Goal: Task Accomplishment & Management: Complete application form

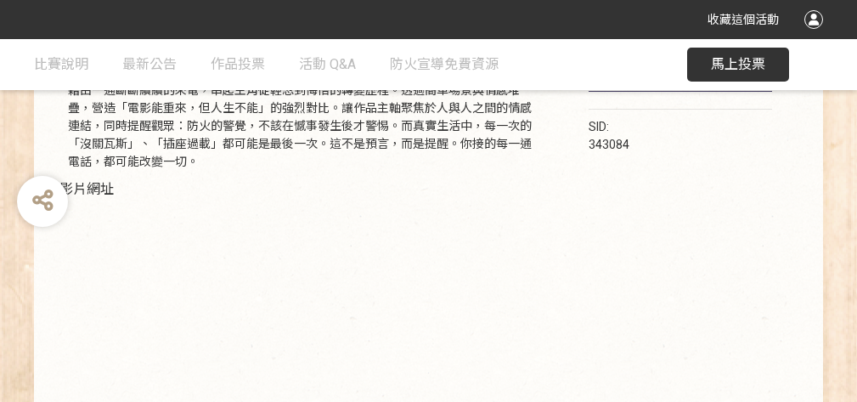
scroll to position [297, 0]
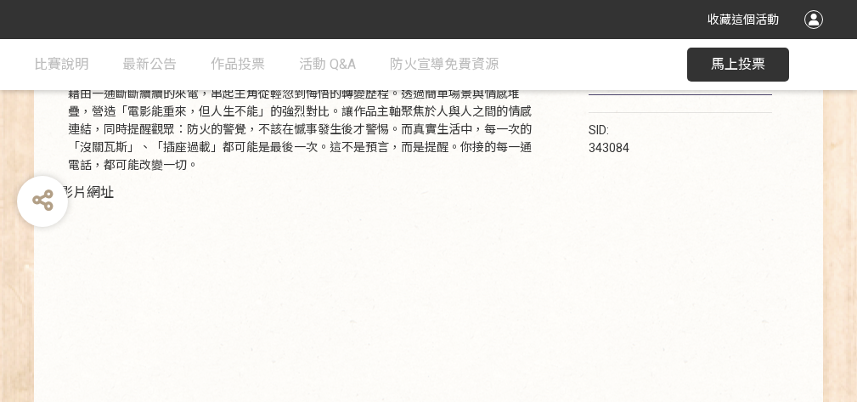
click at [822, 21] on div at bounding box center [814, 19] width 19 height 19
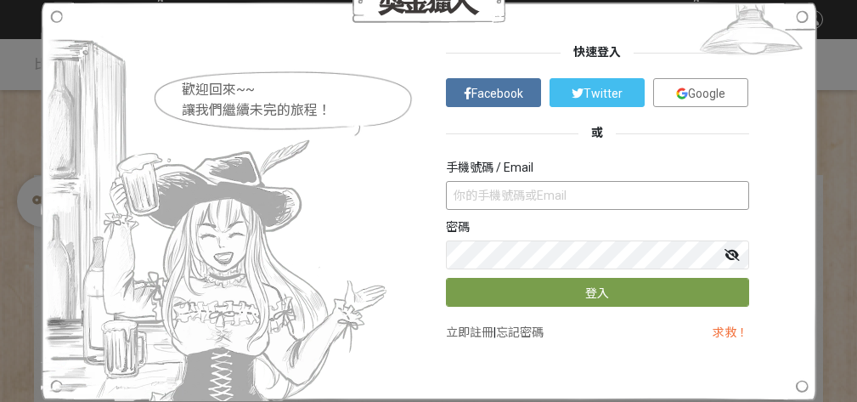
click at [538, 195] on input "text" at bounding box center [597, 195] width 303 height 29
type input "ㄞ"
type input "0915970852"
click at [460, 330] on link "立即註冊" at bounding box center [470, 332] width 48 height 14
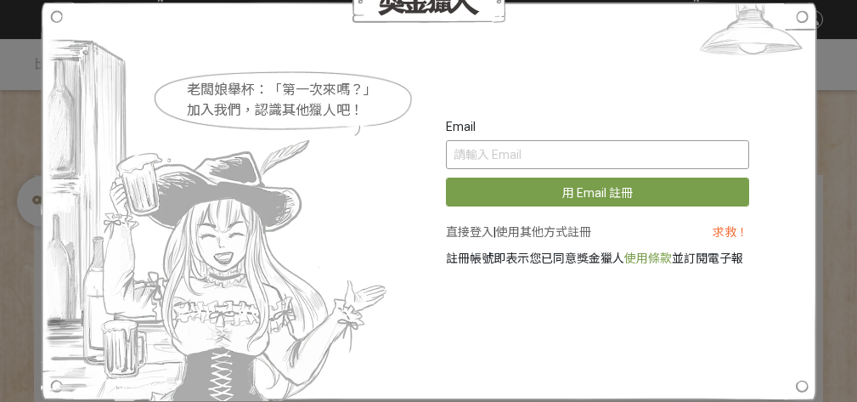
click at [522, 150] on input "text" at bounding box center [597, 154] width 303 height 29
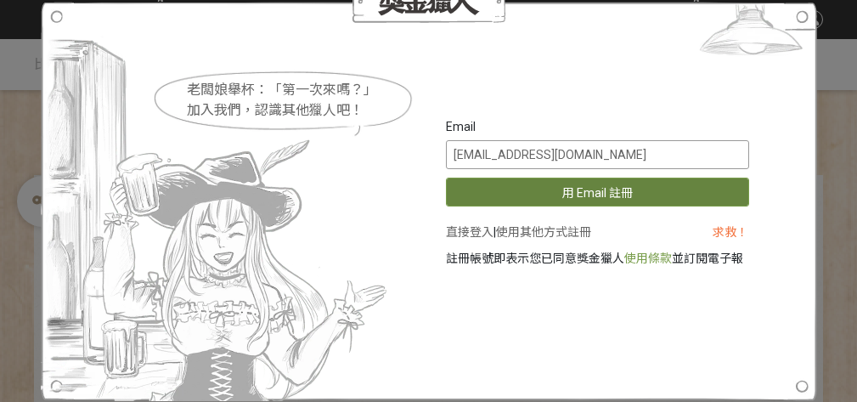
type input "[EMAIL_ADDRESS][DOMAIN_NAME]"
click at [546, 196] on button "用 Email 註冊" at bounding box center [597, 192] width 303 height 29
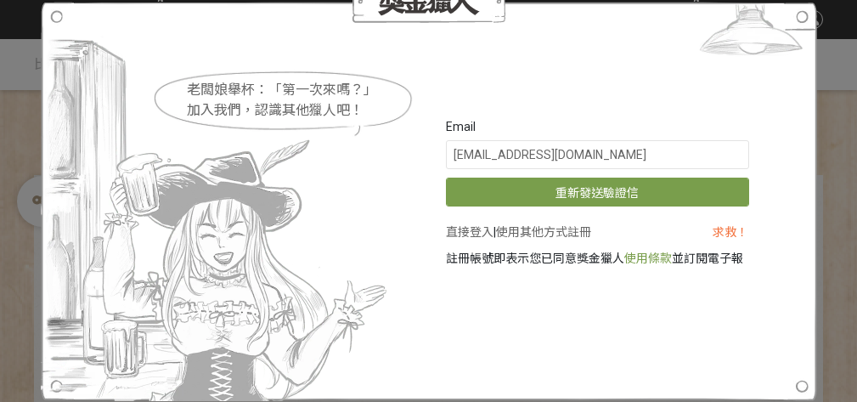
click at [469, 233] on link "直接登入" at bounding box center [470, 232] width 48 height 14
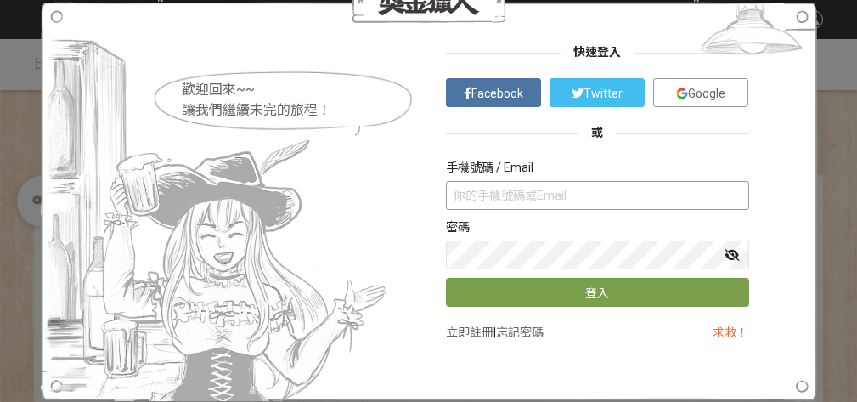
click at [515, 202] on input "text" at bounding box center [597, 195] width 303 height 29
type input "[EMAIL_ADDRESS][DOMAIN_NAME]"
click at [446, 278] on button "登入" at bounding box center [597, 292] width 303 height 29
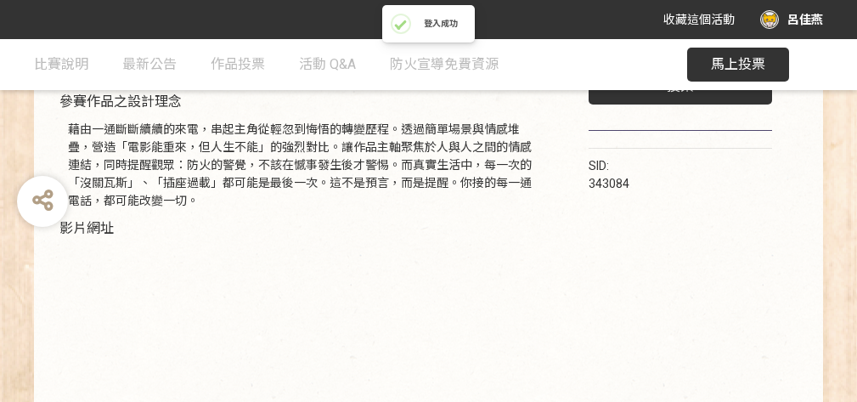
scroll to position [127, 0]
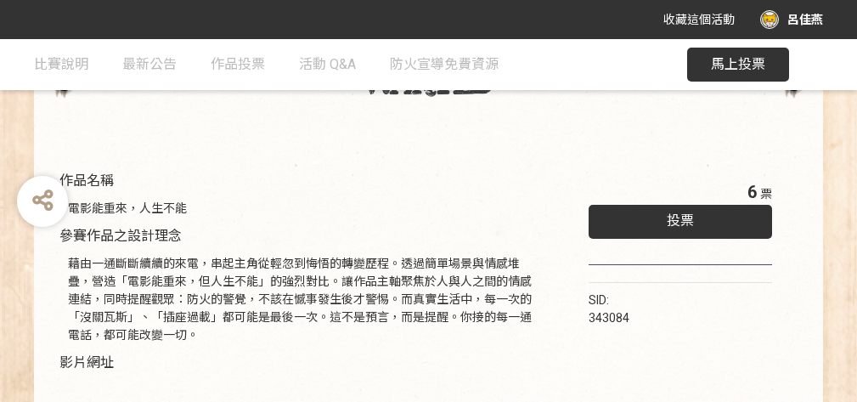
click at [691, 224] on span "投票" at bounding box center [680, 220] width 27 height 16
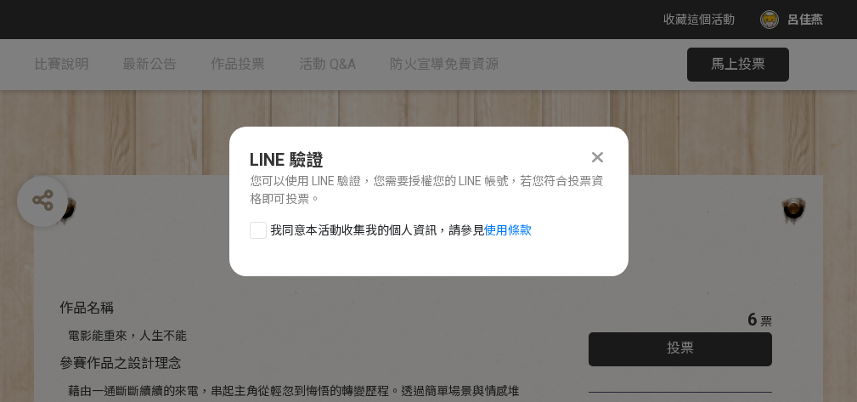
click at [603, 151] on div at bounding box center [598, 157] width 20 height 20
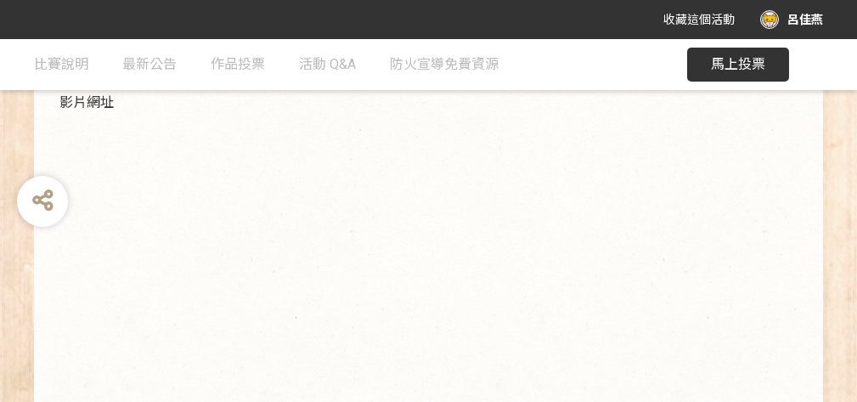
scroll to position [337, 0]
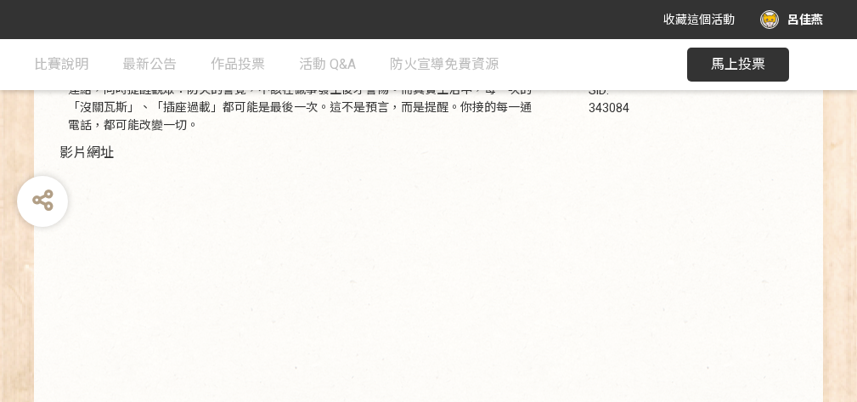
click at [635, 215] on div "6 票 投票 SID: 343084" at bounding box center [681, 202] width 252 height 501
